Goal: Register for event/course

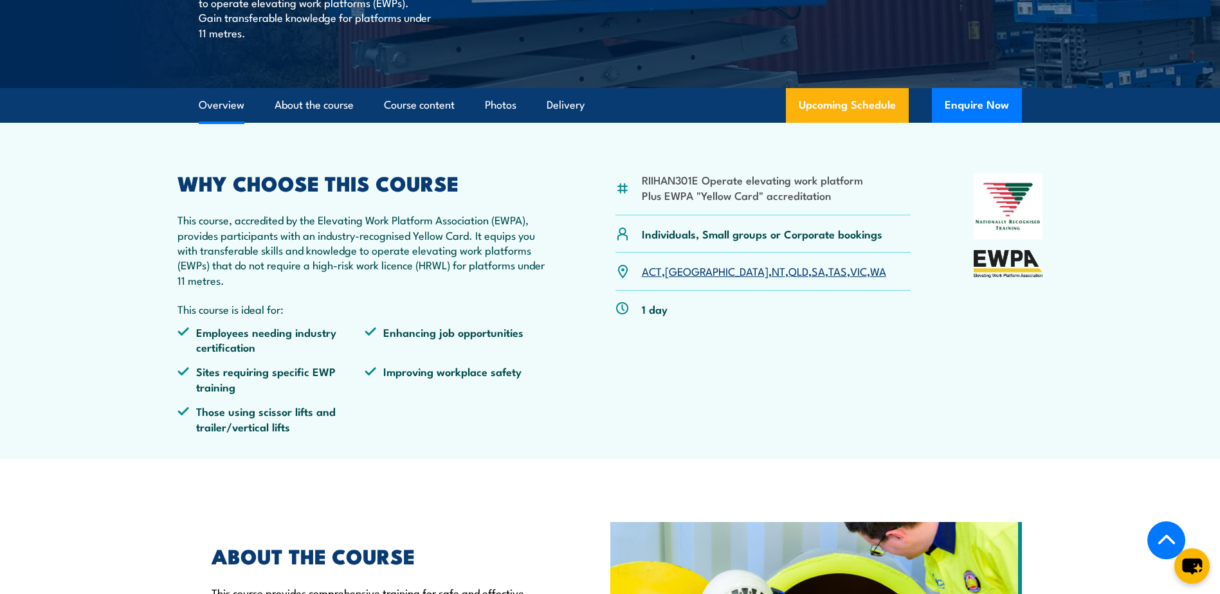
scroll to position [386, 0]
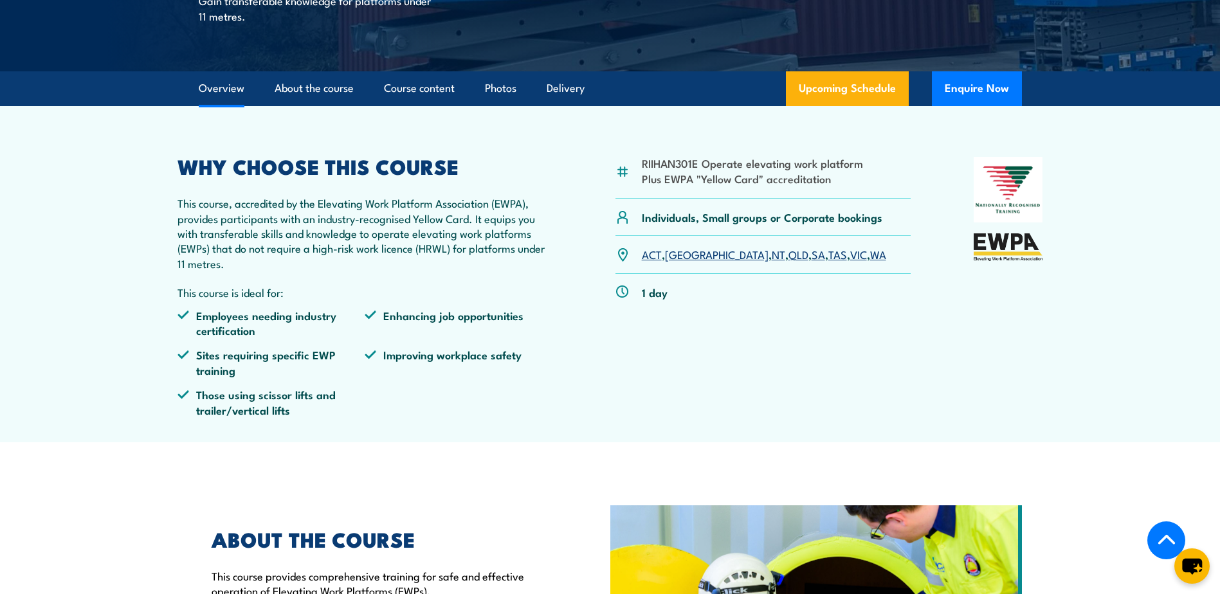
click at [789, 257] on link "QLD" at bounding box center [799, 253] width 20 height 15
